Goal: Information Seeking & Learning: Learn about a topic

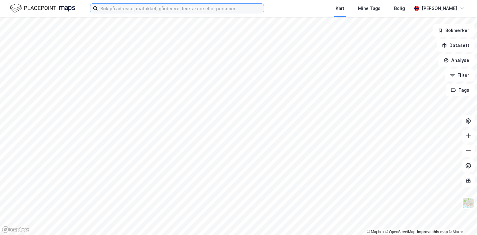
click at [236, 10] on input at bounding box center [181, 8] width 166 height 9
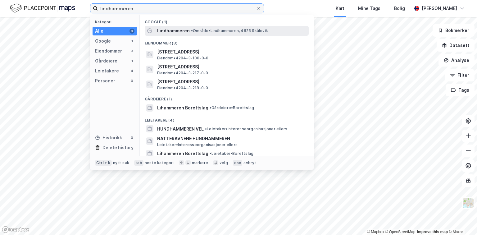
type input "lindhammeren"
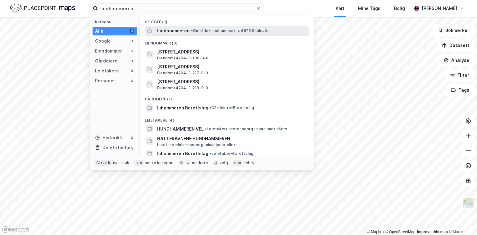
click at [181, 30] on span "Lindhammeren" at bounding box center [173, 30] width 33 height 7
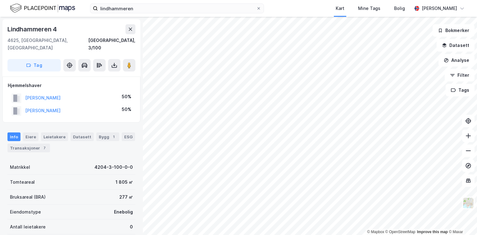
click at [271, 15] on div "lindhammeren Kart Mine Tags [GEOGRAPHIC_DATA][PERSON_NAME] © Mapbox © OpenStree…" at bounding box center [238, 117] width 477 height 235
click at [28, 132] on div "Eiere" at bounding box center [31, 136] width 16 height 9
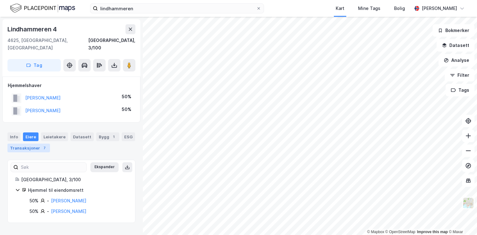
click at [30, 143] on div "Transaksjoner 7" at bounding box center [28, 147] width 43 height 9
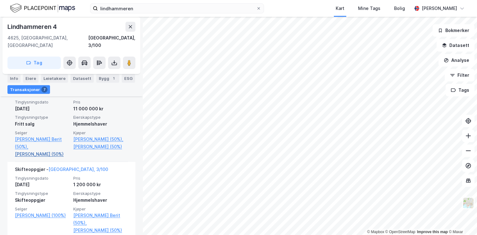
scroll to position [158, 0]
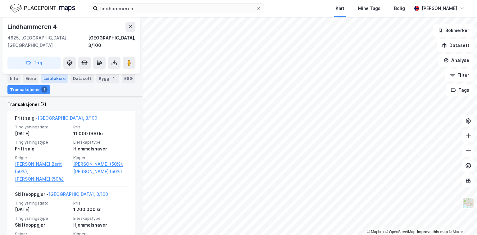
click at [56, 76] on div "Leietakere" at bounding box center [54, 78] width 27 height 9
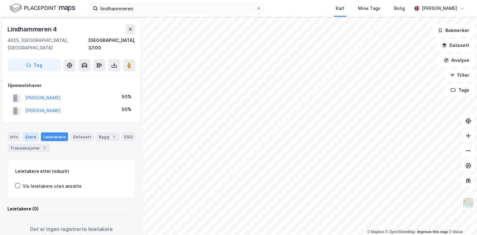
click at [31, 132] on div "Eiere" at bounding box center [31, 136] width 16 height 9
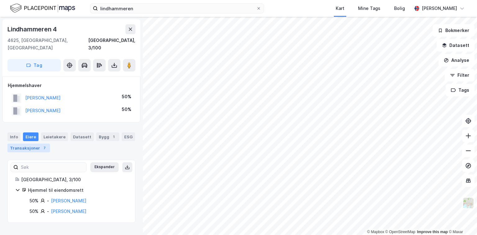
click at [19, 143] on div "Transaksjoner 7" at bounding box center [28, 147] width 43 height 9
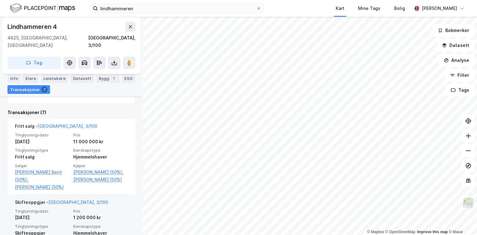
scroll to position [156, 0]
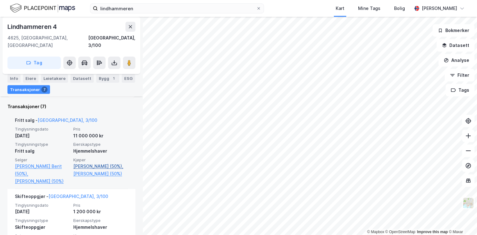
click at [93, 162] on link "[PERSON_NAME] (50%)," at bounding box center [100, 165] width 55 height 7
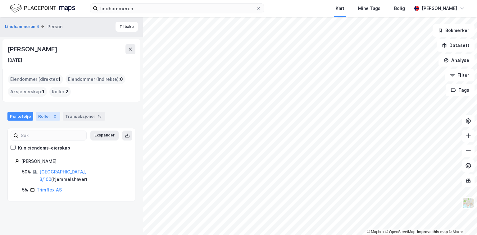
click at [45, 116] on div "Roller 2" at bounding box center [48, 116] width 25 height 9
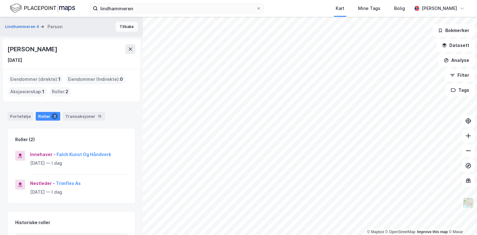
click at [124, 26] on button "Tilbake" at bounding box center [126, 27] width 22 height 10
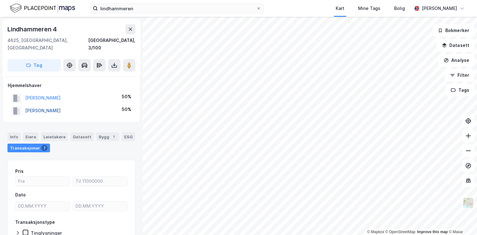
click at [0, 0] on button "[PERSON_NAME]" at bounding box center [0, 0] width 0 height 0
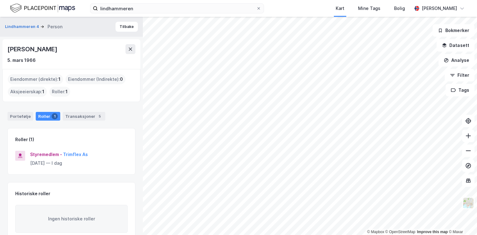
scroll to position [12, 0]
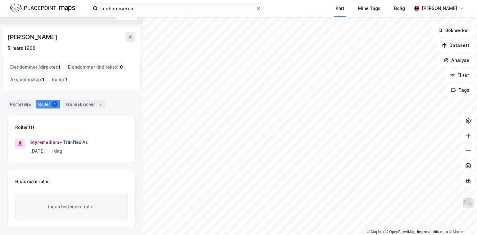
click at [0, 0] on button "Trimflex As" at bounding box center [0, 0] width 0 height 0
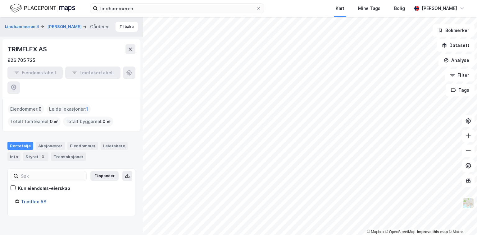
click at [31, 199] on link "Trimflex AS" at bounding box center [33, 201] width 25 height 5
click at [65, 24] on button "[PERSON_NAME]" at bounding box center [64, 27] width 35 height 6
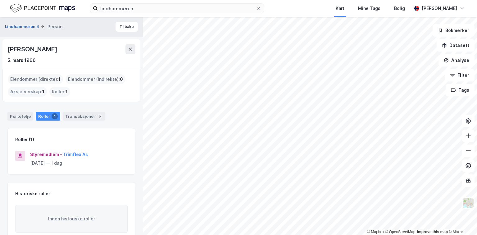
click at [24, 26] on button "Lindhammeren 4" at bounding box center [22, 27] width 35 height 6
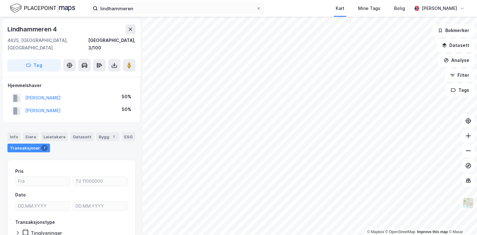
scroll to position [1, 0]
click at [45, 93] on div "[PERSON_NAME]" at bounding box center [42, 96] width 35 height 7
click at [0, 0] on button "[PERSON_NAME]" at bounding box center [0, 0] width 0 height 0
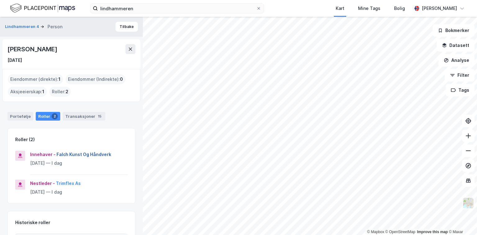
click at [0, 0] on button "Falch Kunst Og Håndverk" at bounding box center [0, 0] width 0 height 0
